Goal: Information Seeking & Learning: Learn about a topic

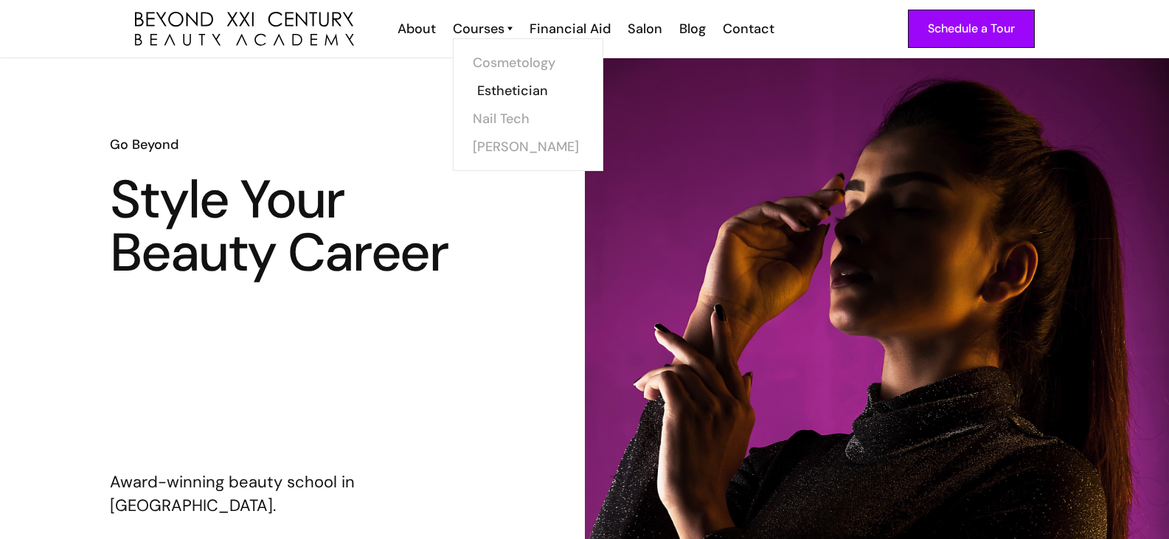
click at [496, 88] on link "Esthetician" at bounding box center [532, 91] width 111 height 28
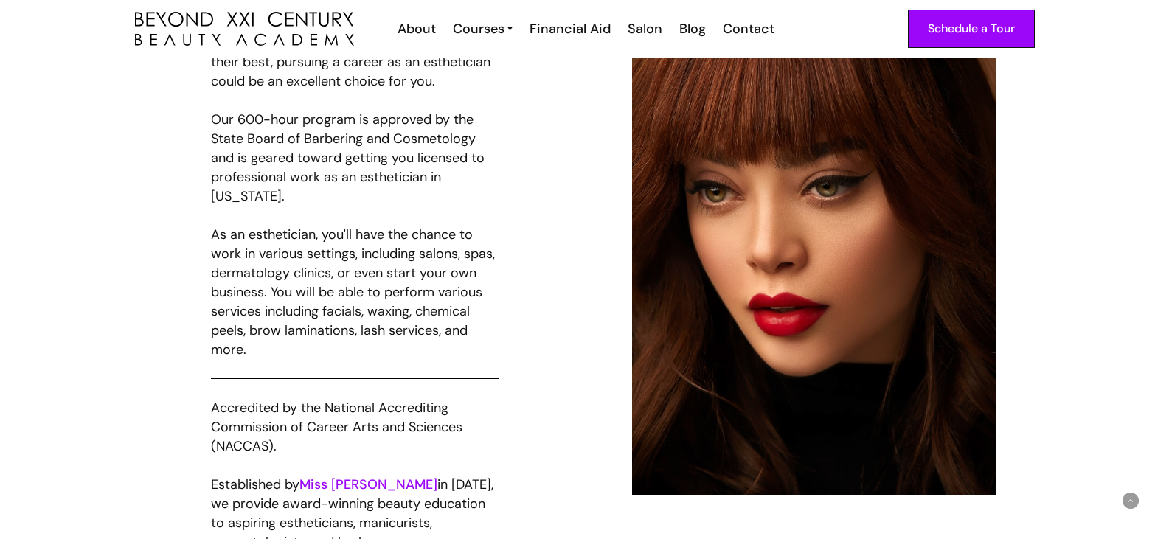
scroll to position [2581, 0]
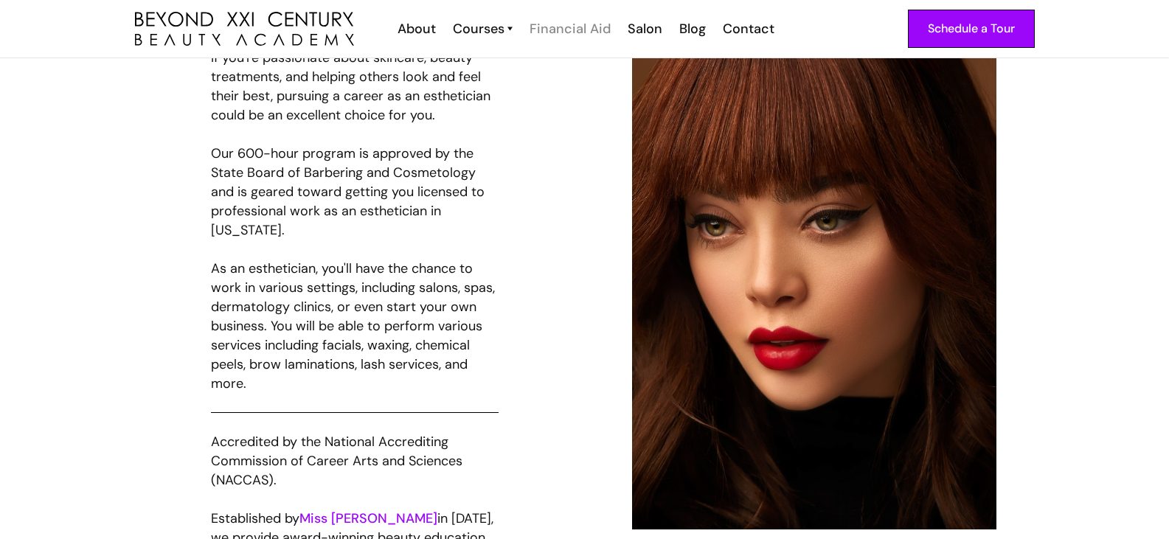
click at [574, 34] on div "Financial Aid" at bounding box center [570, 28] width 81 height 19
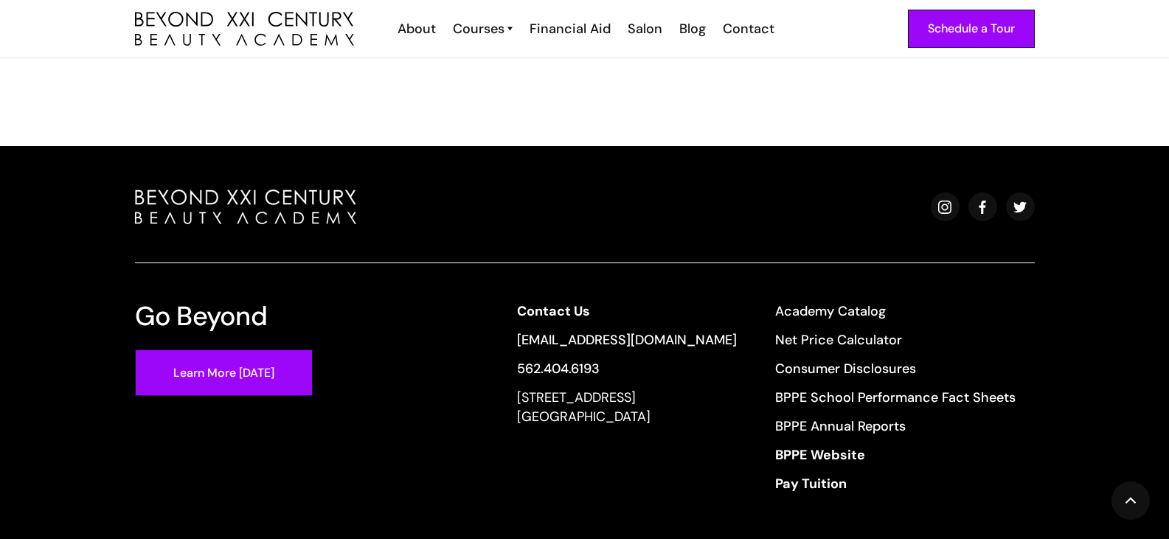
scroll to position [1180, 0]
